Goal: Task Accomplishment & Management: Manage account settings

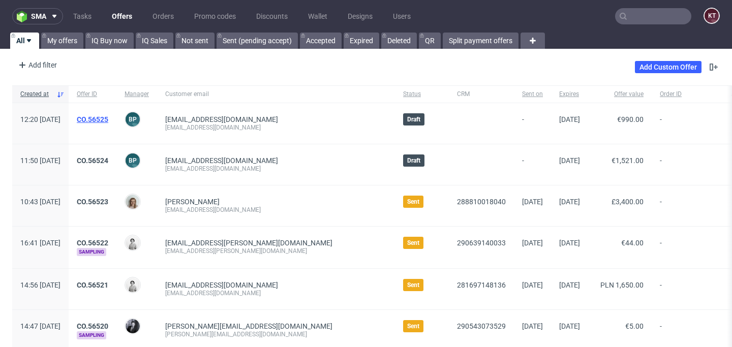
click at [108, 116] on link "CO.56525" at bounding box center [93, 119] width 32 height 8
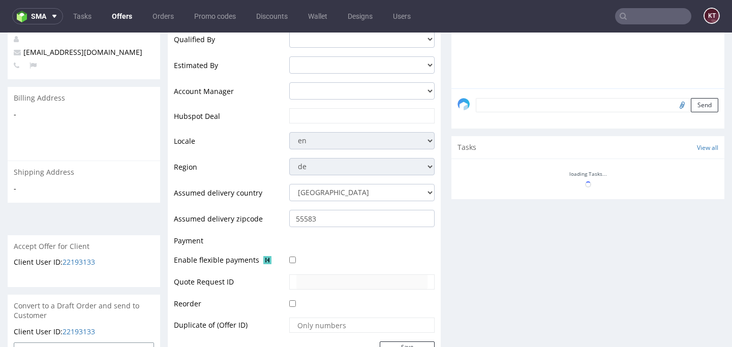
scroll to position [430, 0]
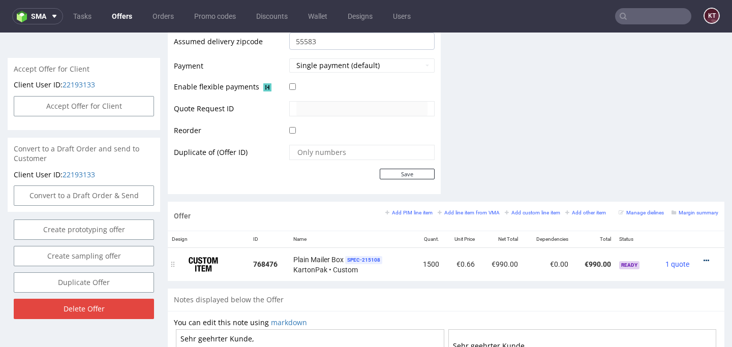
click at [703, 259] on icon at bounding box center [706, 260] width 6 height 7
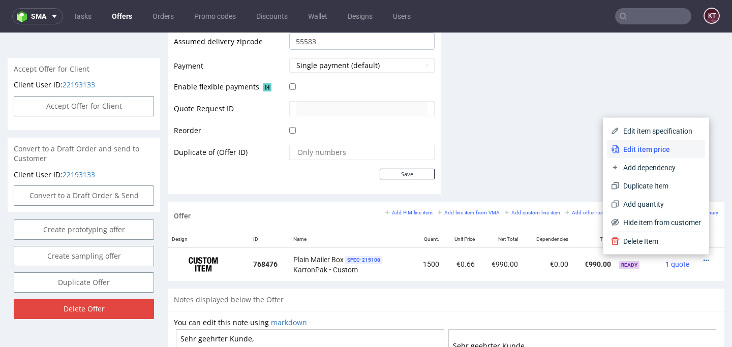
click at [668, 144] on span "Edit item price" at bounding box center [660, 149] width 82 height 10
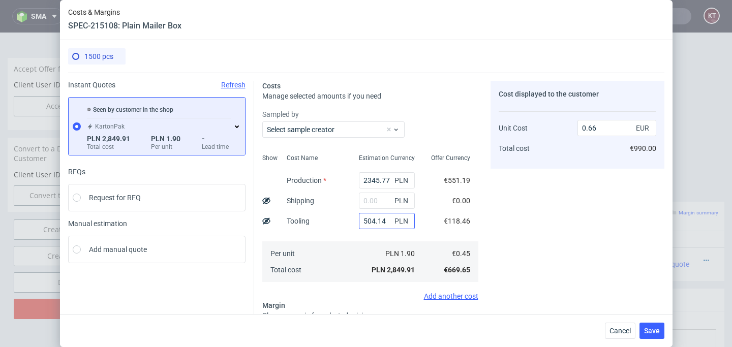
scroll to position [110, 0]
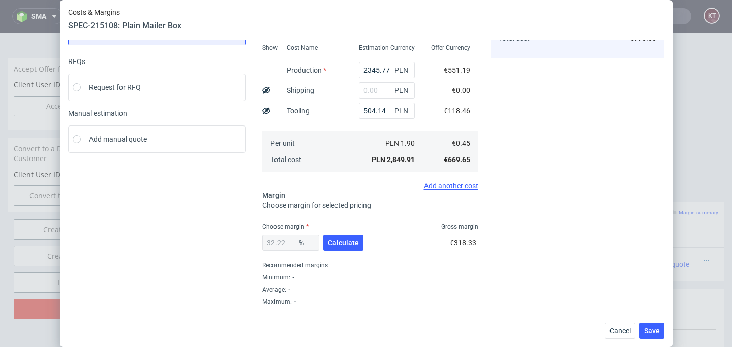
click at [285, 243] on div "32.22 %" at bounding box center [290, 243] width 57 height 16
click at [625, 327] on span "Cancel" at bounding box center [619, 330] width 21 height 7
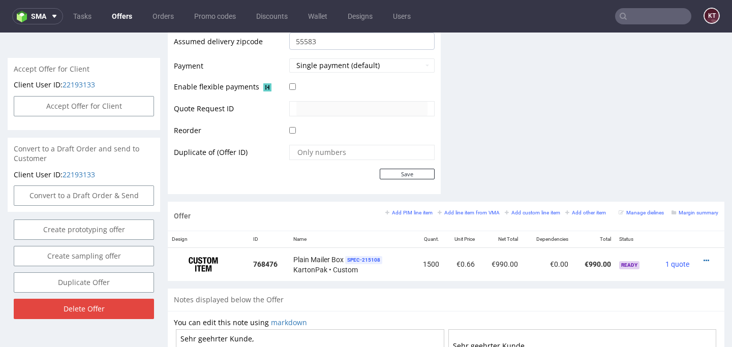
scroll to position [0, 0]
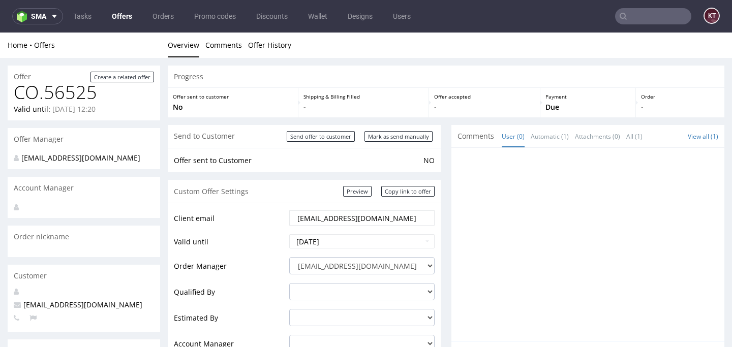
click at [124, 15] on link "Offers" at bounding box center [122, 16] width 33 height 16
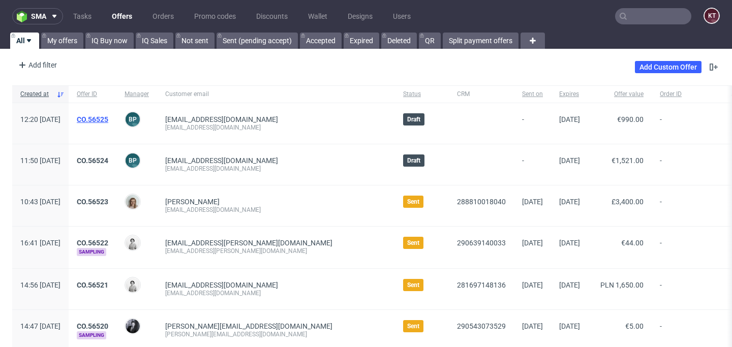
click at [108, 116] on link "CO.56525" at bounding box center [93, 119] width 32 height 8
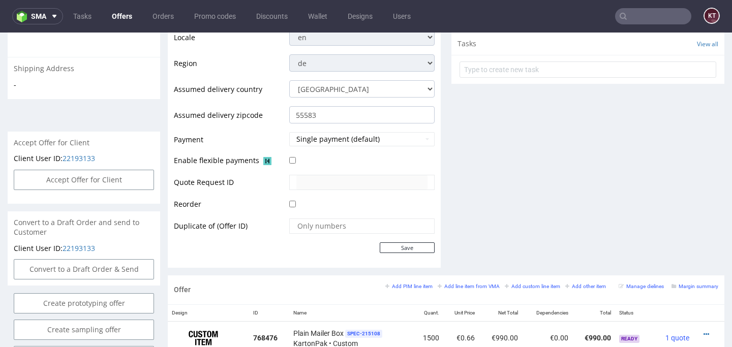
scroll to position [549, 0]
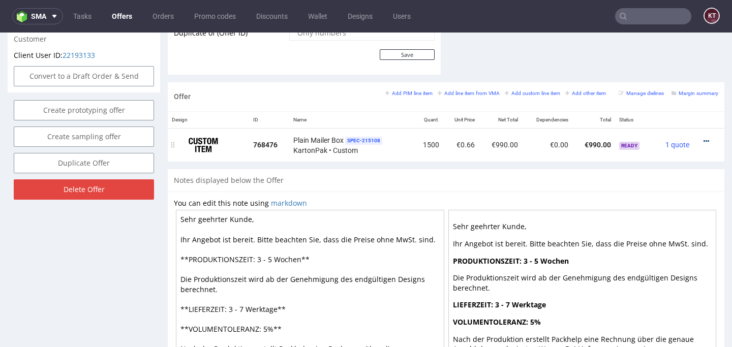
click at [703, 142] on icon at bounding box center [706, 141] width 6 height 7
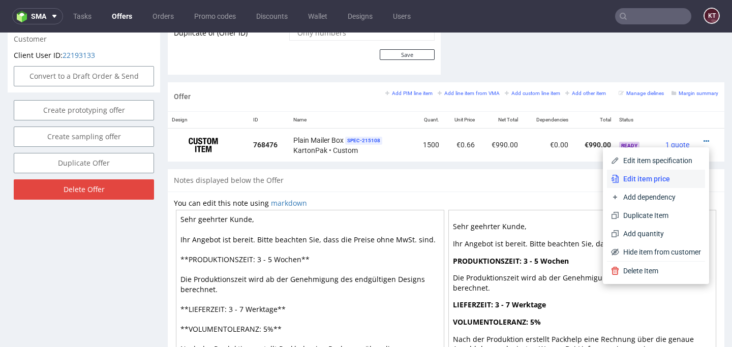
click at [671, 176] on span "Edit item price" at bounding box center [660, 179] width 82 height 10
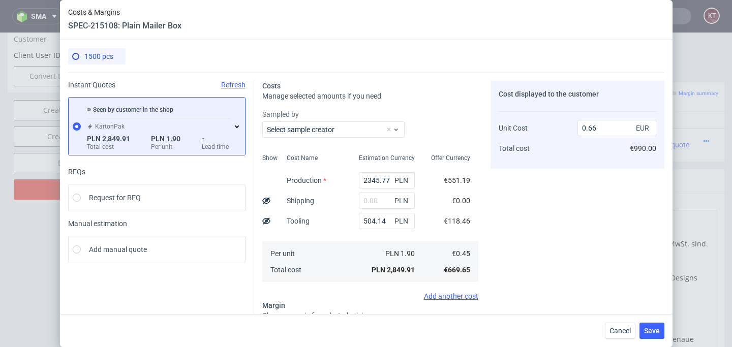
scroll to position [110, 0]
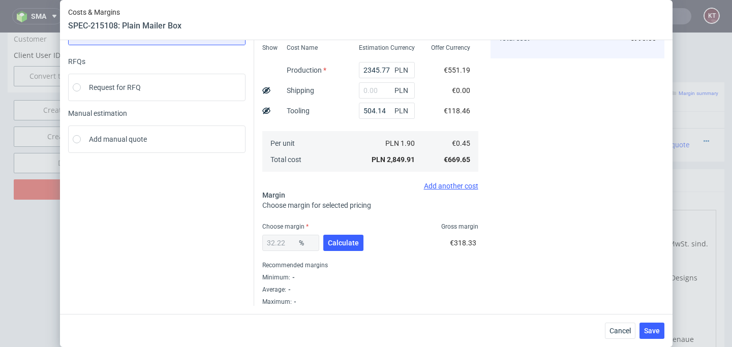
click at [304, 237] on span "%" at bounding box center [307, 243] width 20 height 14
click at [281, 252] on div "32.22 % Calculate" at bounding box center [313, 245] width 103 height 28
click at [388, 68] on input "2345.77" at bounding box center [387, 70] width 56 height 16
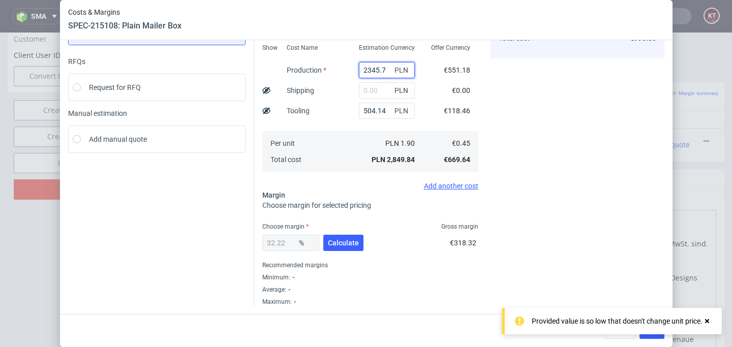
type input "2345.7§"
type input "0.12"
click at [294, 244] on div "32.22 %" at bounding box center [290, 243] width 57 height 16
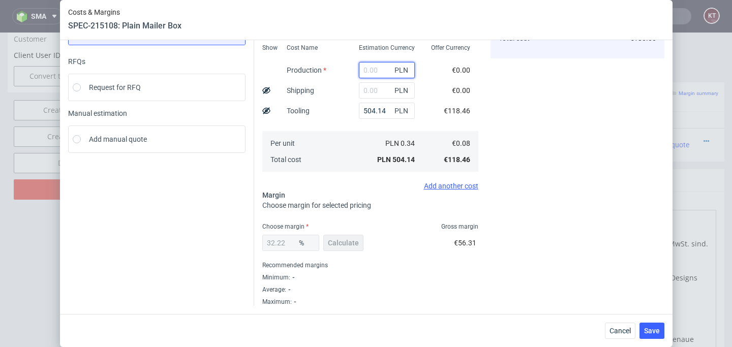
click at [380, 69] on input "text" at bounding box center [387, 70] width 56 height 16
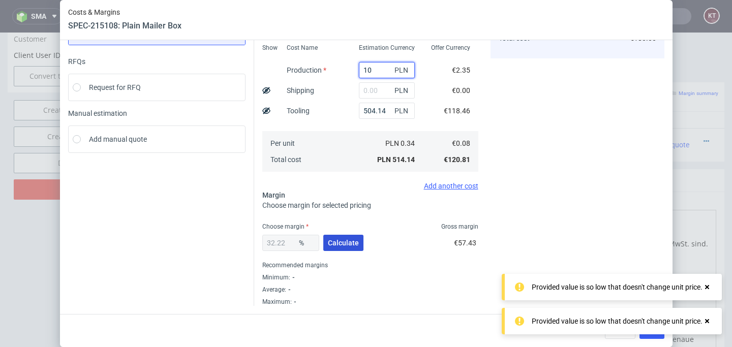
type input "10"
click at [339, 243] on span "Calculate" at bounding box center [343, 242] width 31 height 7
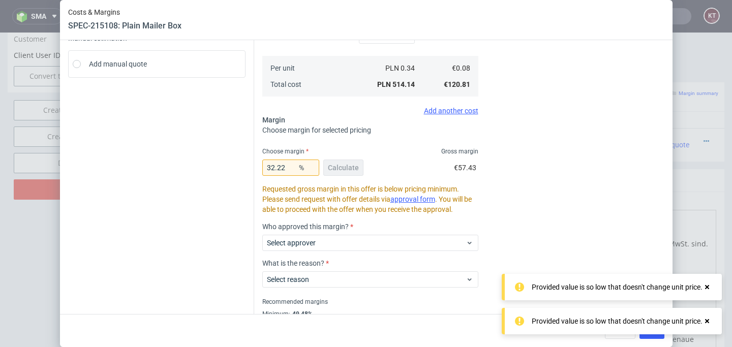
scroll to position [222, 0]
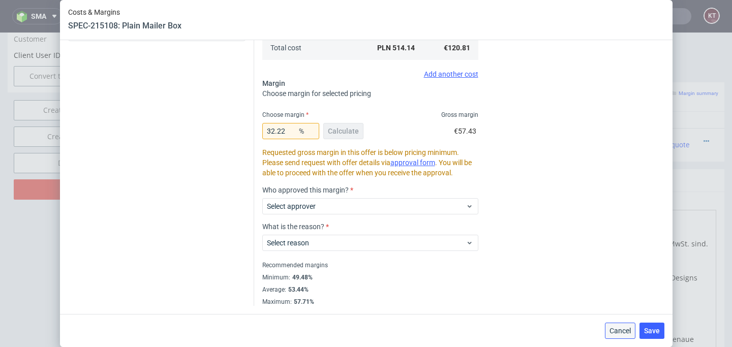
click at [617, 329] on span "Cancel" at bounding box center [619, 330] width 21 height 7
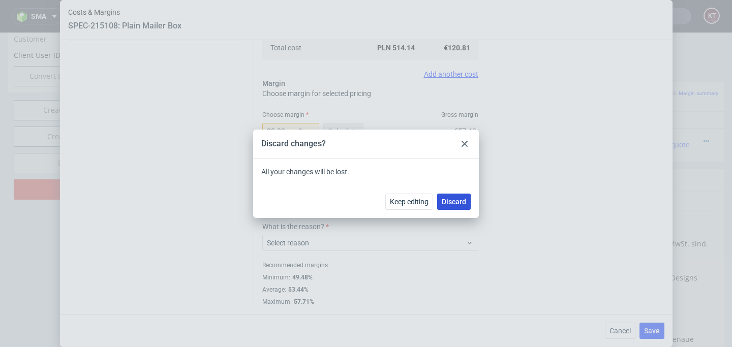
click at [456, 198] on span "Discard" at bounding box center [454, 201] width 24 height 7
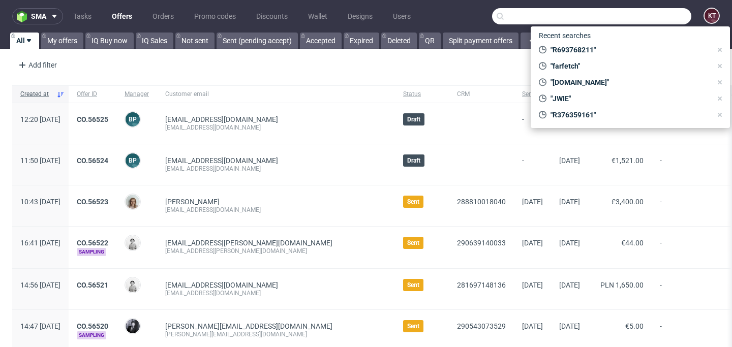
click at [655, 17] on input "text" at bounding box center [591, 16] width 199 height 16
paste input "R393325448"
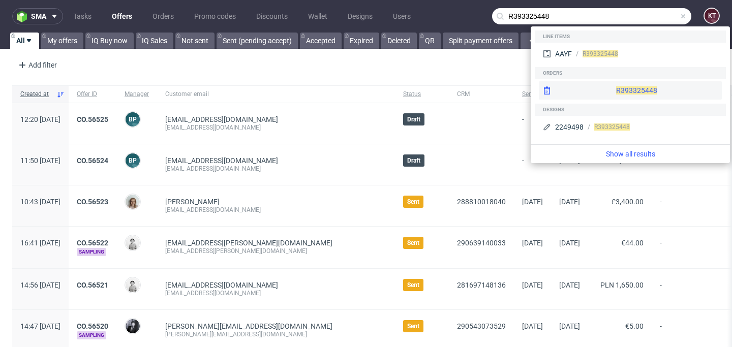
type input "R393325448"
click at [640, 91] on div "R393325448" at bounding box center [630, 90] width 183 height 18
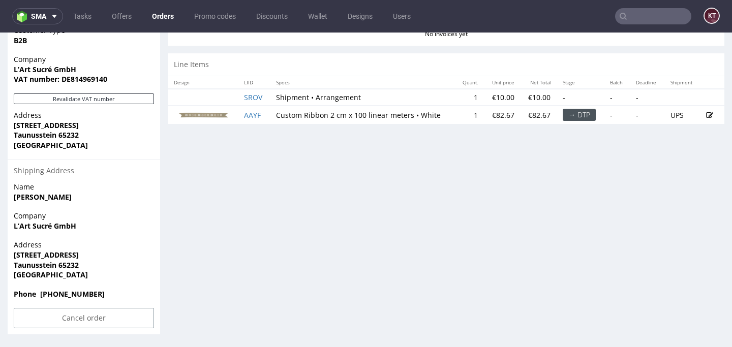
scroll to position [3, 0]
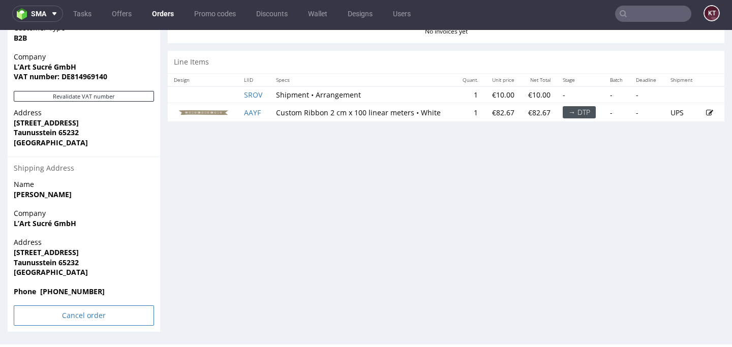
click at [110, 316] on input "Cancel order" at bounding box center [84, 315] width 140 height 20
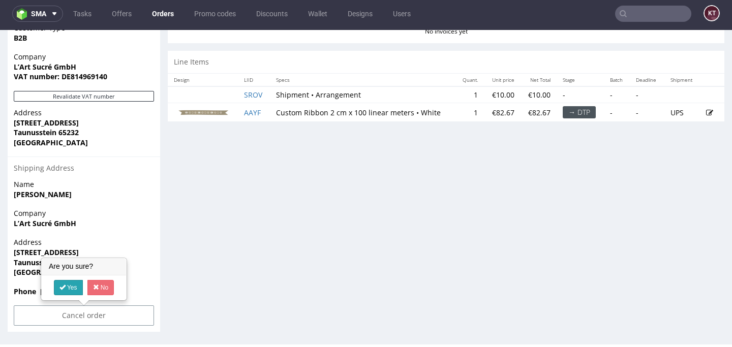
click at [71, 286] on link "Yes" at bounding box center [68, 287] width 29 height 15
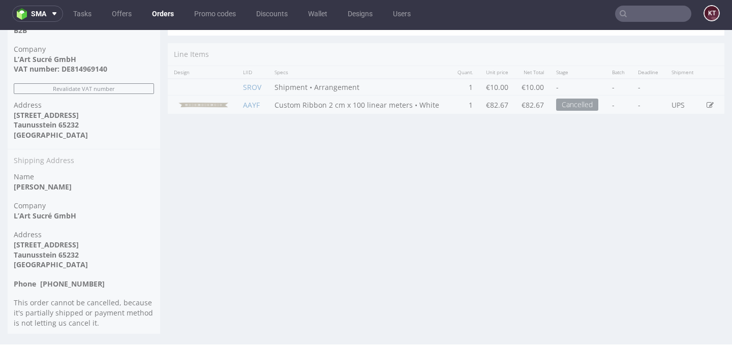
scroll to position [0, 0]
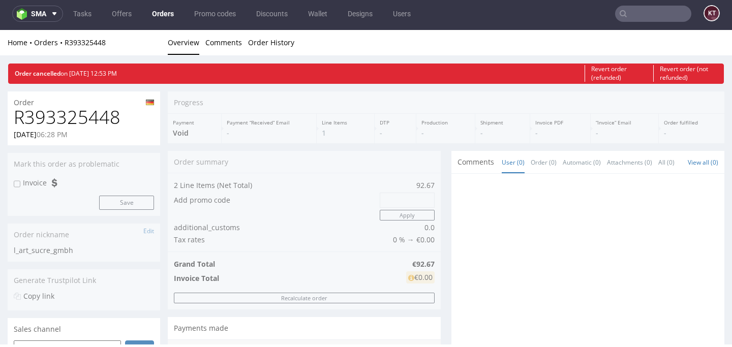
click at [643, 19] on input "text" at bounding box center [653, 14] width 76 height 16
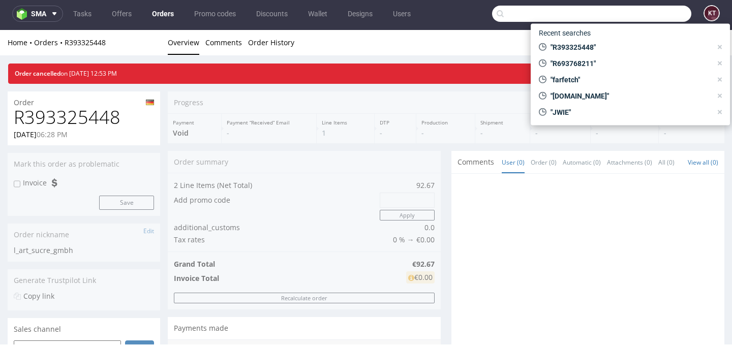
paste input "R718771722"
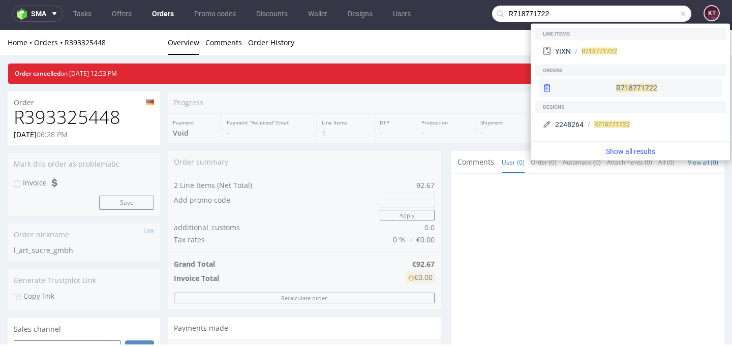
type input "R718771722"
click at [603, 88] on div "R718771722" at bounding box center [630, 88] width 183 height 18
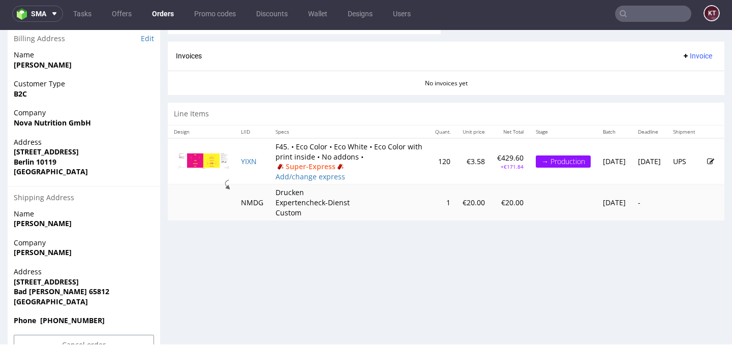
scroll to position [491, 0]
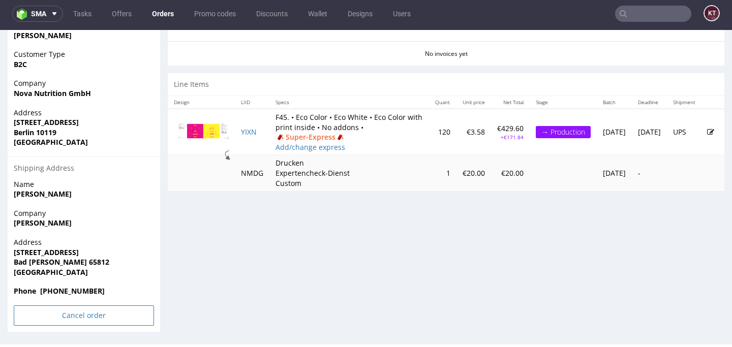
click at [102, 313] on input "Cancel order" at bounding box center [84, 315] width 140 height 20
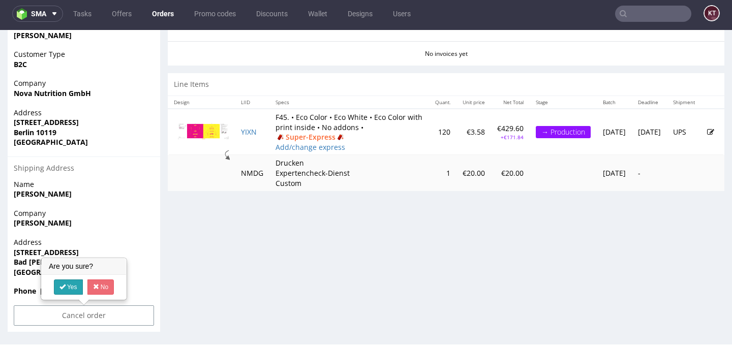
click at [66, 285] on link "Yes" at bounding box center [68, 287] width 29 height 15
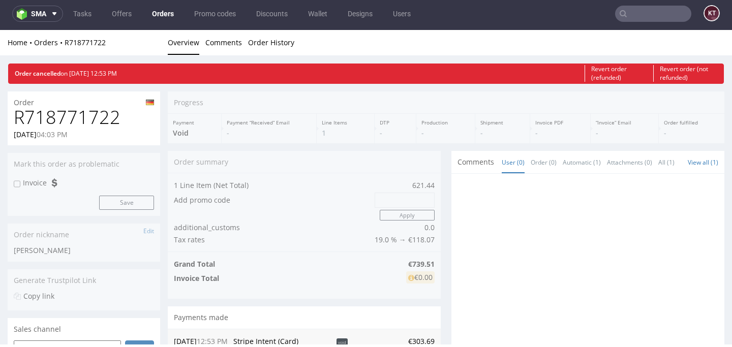
scroll to position [0, 0]
